Goal: Navigation & Orientation: Find specific page/section

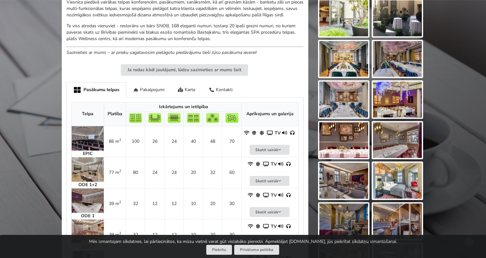
scroll to position [417, 0]
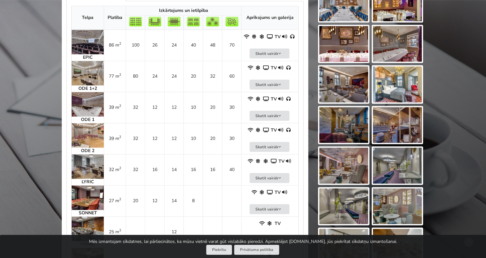
click at [95, 47] on img at bounding box center [88, 42] width 32 height 24
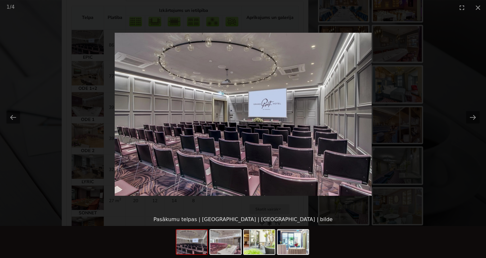
scroll to position [0, 0]
click at [395, 93] on picture at bounding box center [243, 114] width 486 height 198
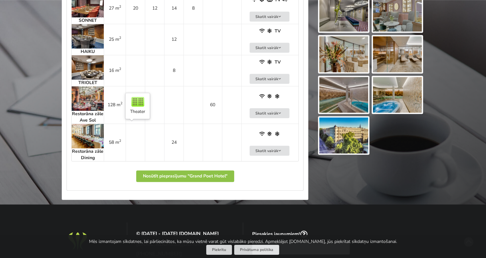
scroll to position [513, 0]
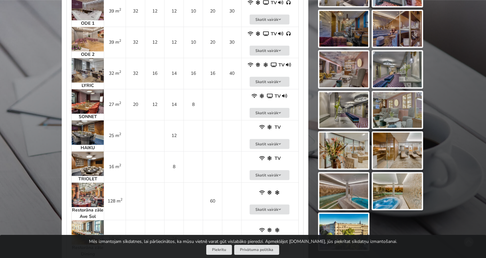
drag, startPoint x: 30, startPoint y: 202, endPoint x: 36, endPoint y: 193, distance: 10.7
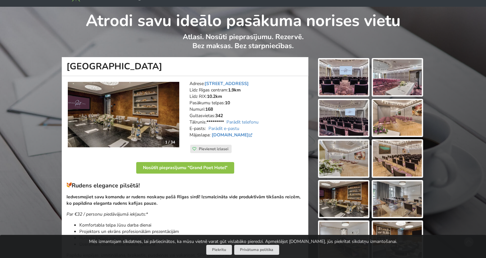
scroll to position [0, 0]
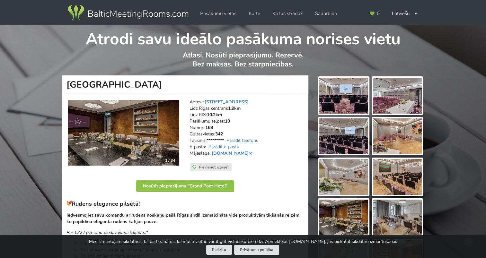
click at [138, 17] on img at bounding box center [127, 13] width 123 height 18
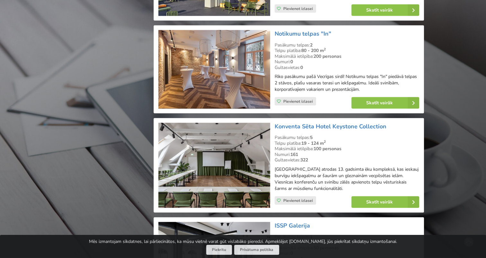
scroll to position [1444, 0]
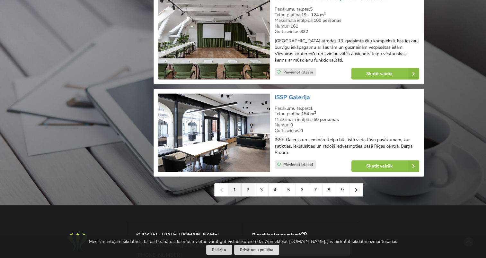
click at [246, 184] on link "2" at bounding box center [247, 190] width 13 height 13
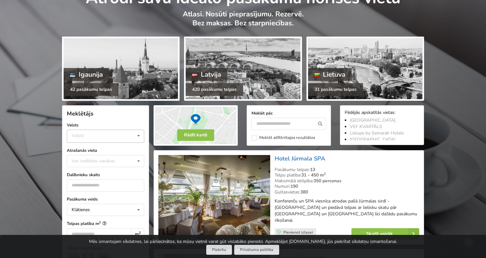
scroll to position [96, 0]
